Goal: Transaction & Acquisition: Purchase product/service

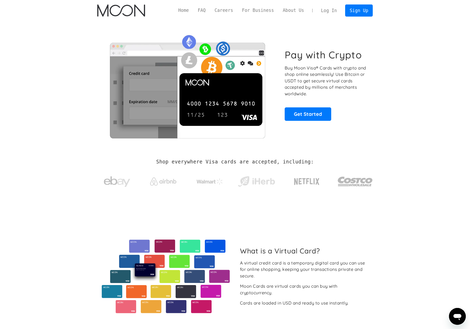
click at [329, 10] on link "Log In" at bounding box center [329, 11] width 25 height 12
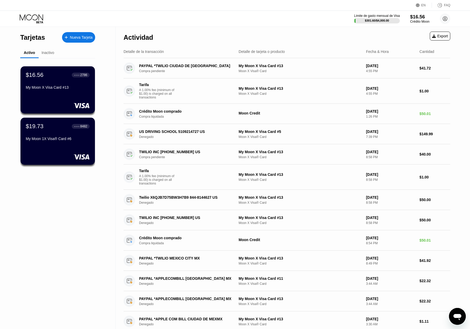
click at [420, 21] on div "Crédito Moon" at bounding box center [419, 22] width 19 height 4
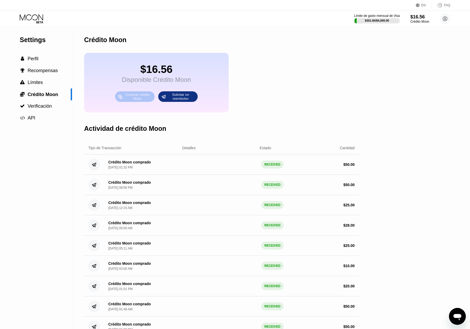
click at [133, 100] on div "Comprar crédito Moon" at bounding box center [137, 96] width 29 height 8
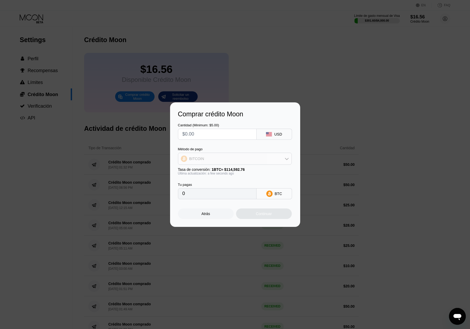
click at [222, 155] on div "BITCOIN" at bounding box center [234, 158] width 113 height 11
click at [204, 182] on div "USDT on TRON" at bounding box center [235, 184] width 111 height 11
type input "0.00"
click at [203, 133] on input "text" at bounding box center [217, 134] width 70 height 11
type input "$5"
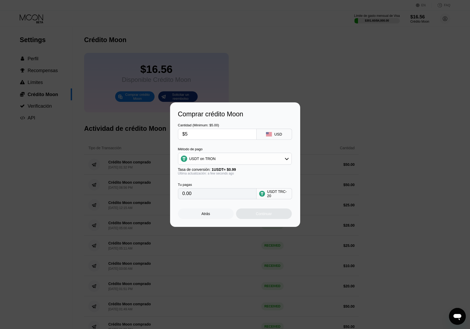
type input "5.05"
type input "$50"
type input "50.51"
type input "$50"
click at [271, 213] on div "Continuar" at bounding box center [264, 213] width 16 height 4
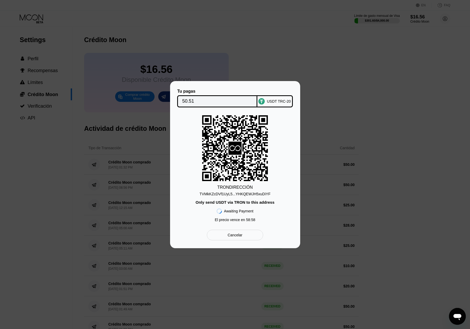
click at [229, 203] on div "Only send USDT via TRON to this address" at bounding box center [235, 202] width 79 height 4
click at [219, 194] on div "TVMkKZcDVf1UyL5...YHKQEWJH5xuDiYF" at bounding box center [235, 194] width 71 height 4
click at [190, 100] on input "50.51" at bounding box center [217, 101] width 70 height 11
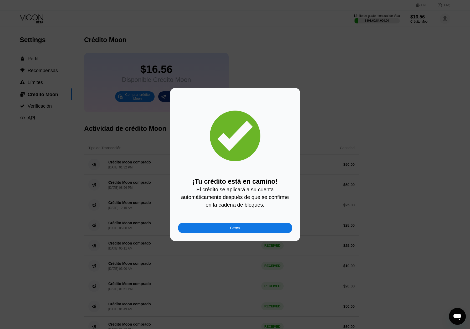
click at [256, 233] on div "Cerca" at bounding box center [235, 227] width 114 height 11
